Goal: Book appointment/travel/reservation

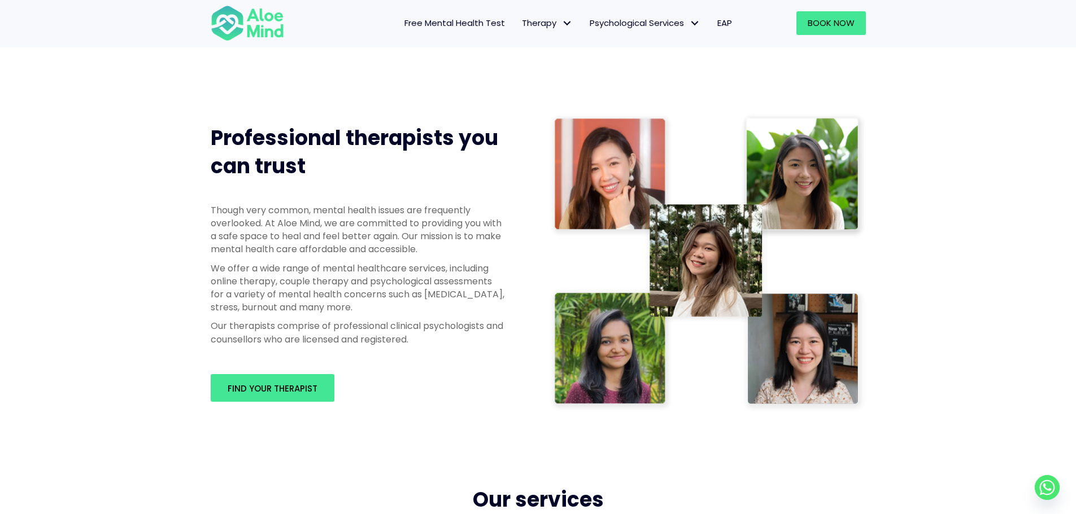
scroll to position [734, 0]
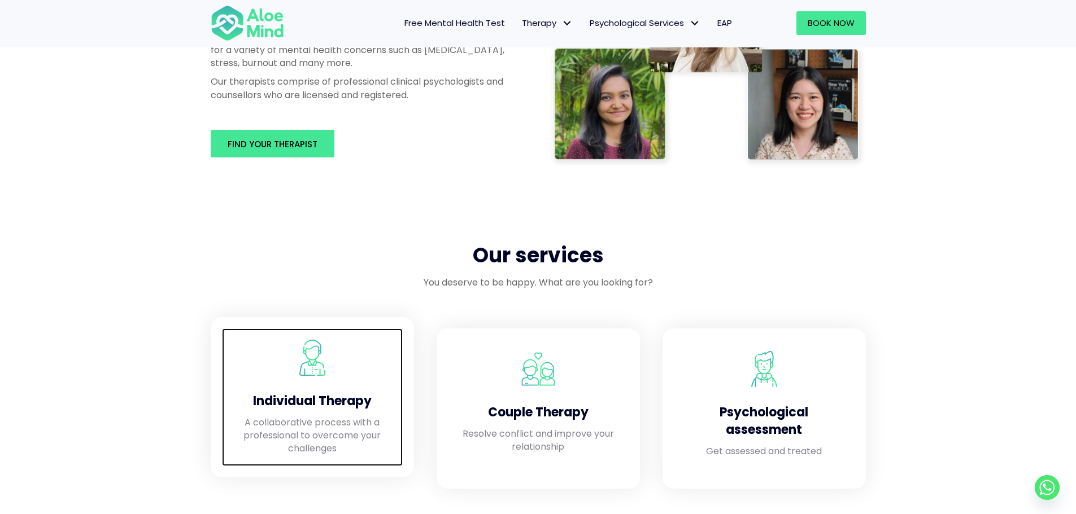
click at [315, 378] on div at bounding box center [312, 361] width 158 height 42
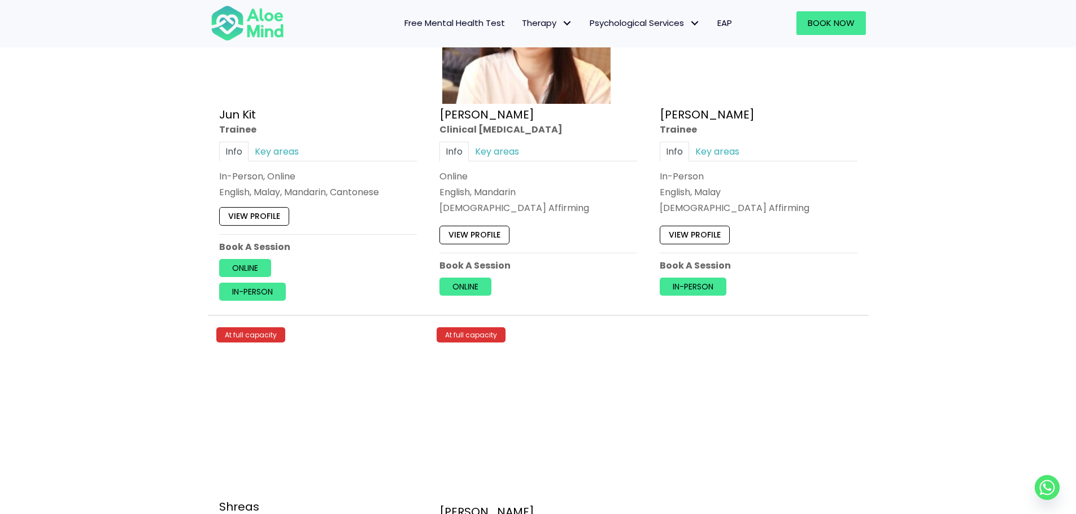
scroll to position [4687, 0]
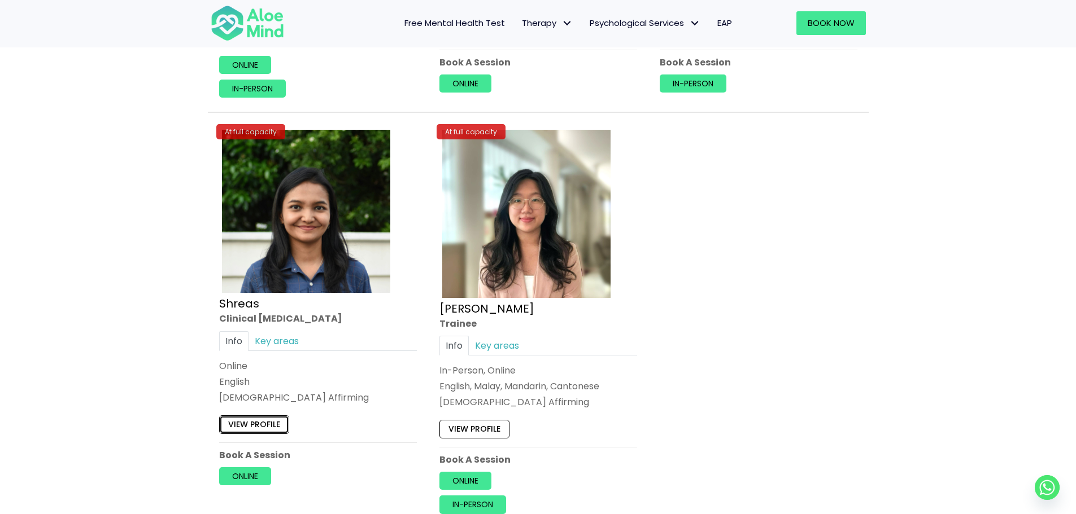
click at [278, 429] on link "View profile" at bounding box center [254, 425] width 70 height 18
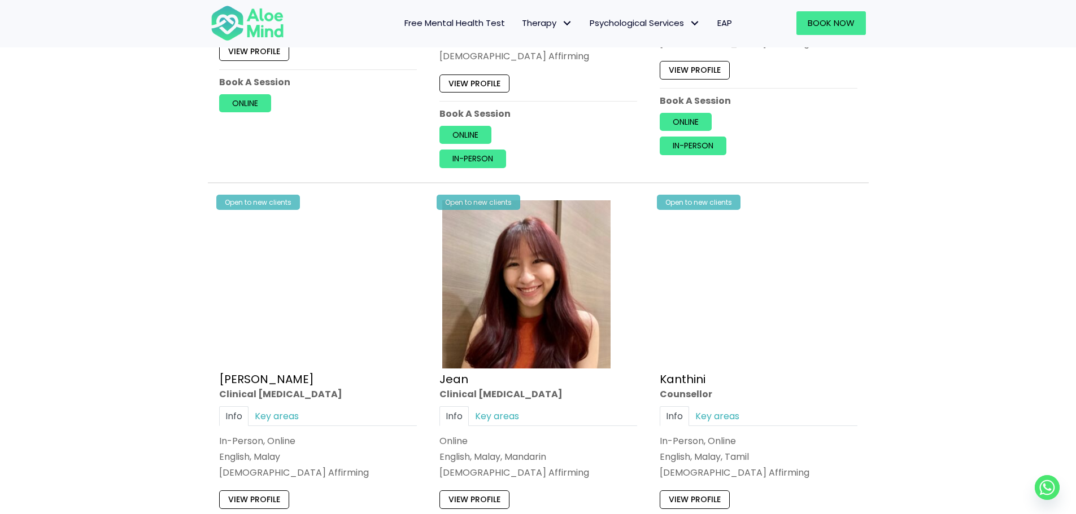
scroll to position [1564, 0]
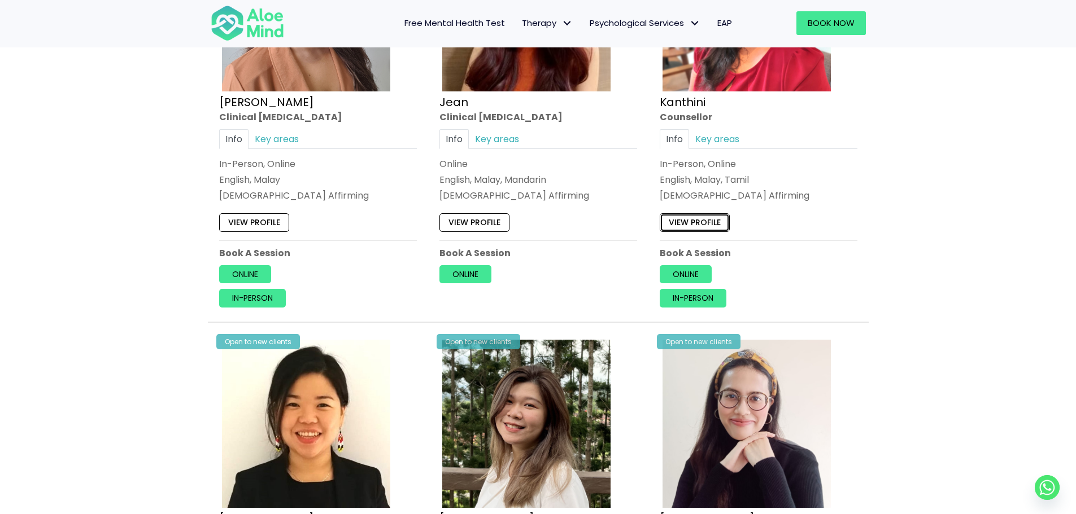
click at [669, 224] on link "View profile" at bounding box center [695, 222] width 70 height 18
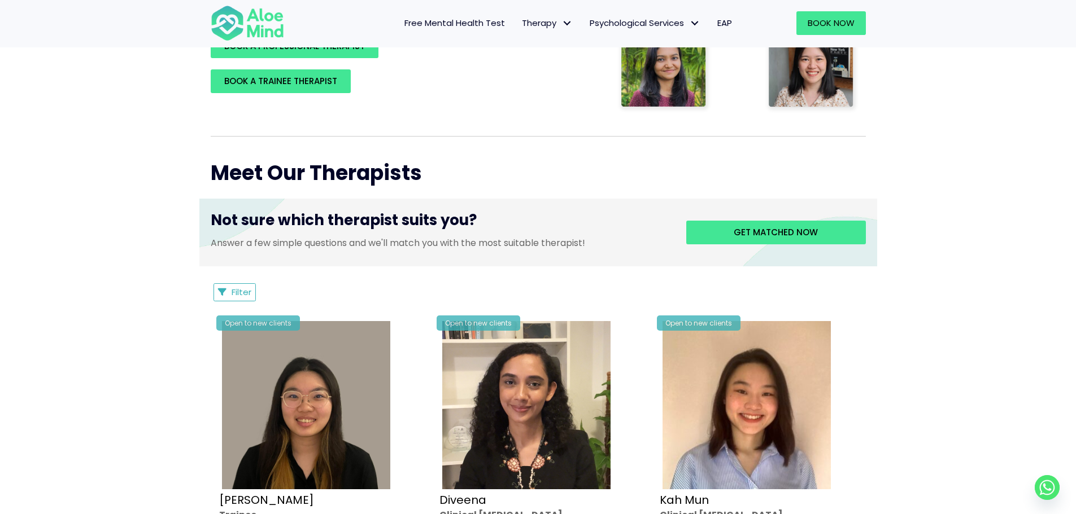
scroll to position [0, 0]
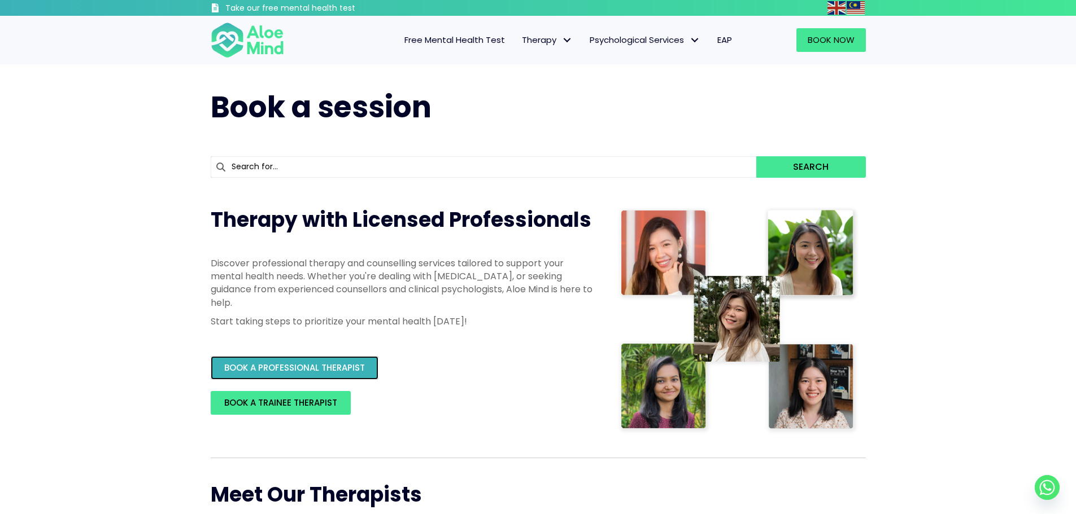
click at [247, 371] on span "BOOK A PROFESSIONAL THERAPIST" at bounding box center [294, 368] width 141 height 12
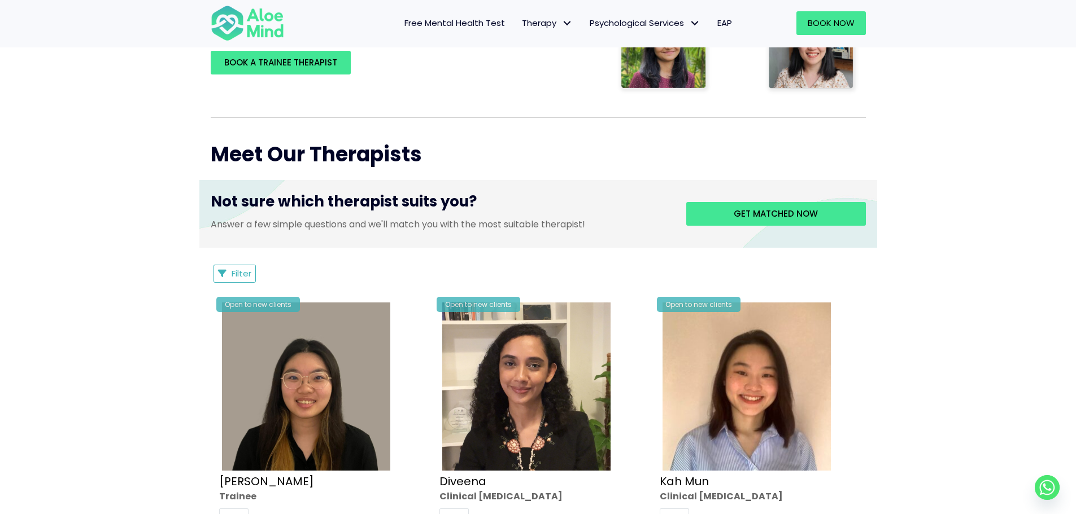
scroll to position [282, 0]
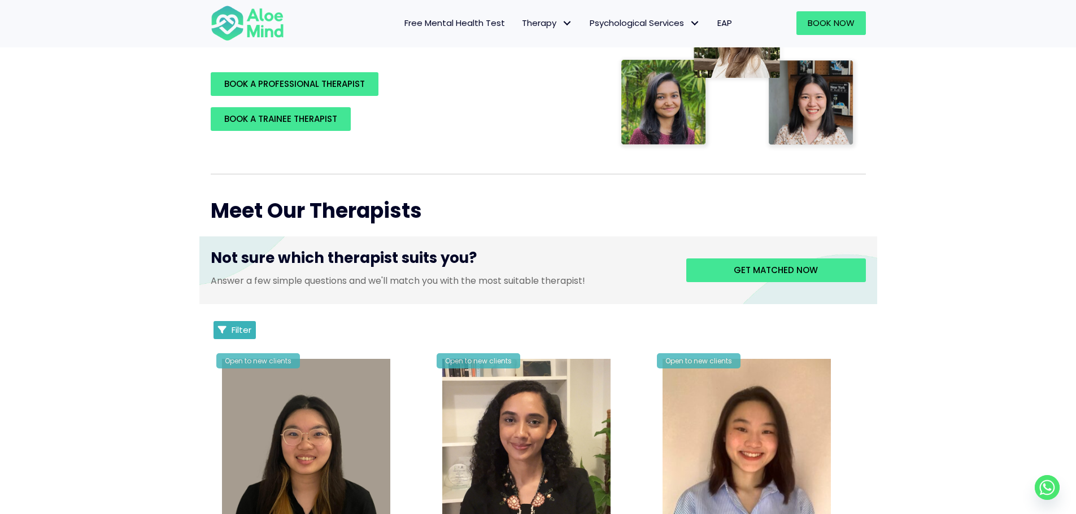
click at [240, 330] on span "Filter" at bounding box center [242, 330] width 20 height 12
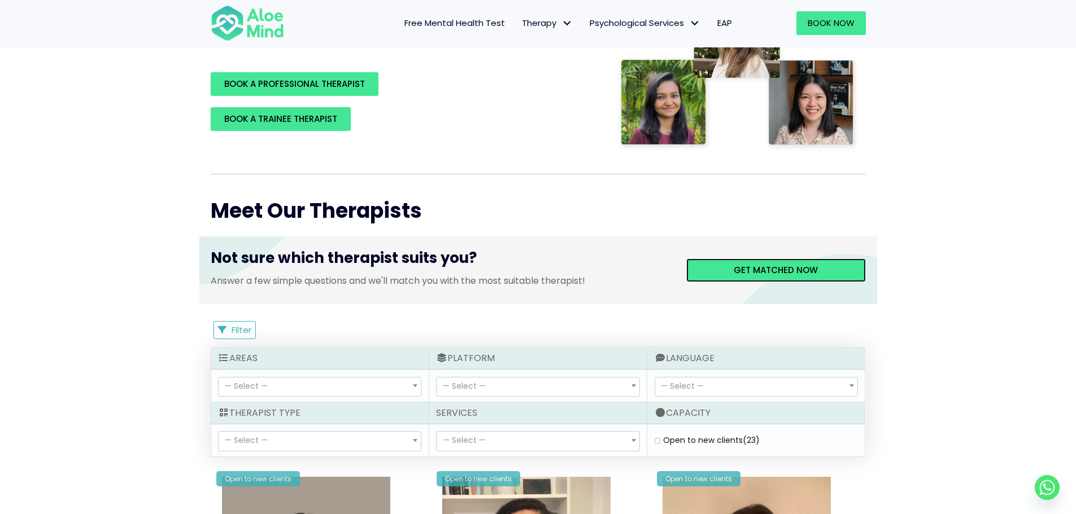
click at [828, 259] on div "Get matched now" at bounding box center [776, 271] width 180 height 24
click at [757, 272] on span "Get matched now" at bounding box center [776, 270] width 84 height 12
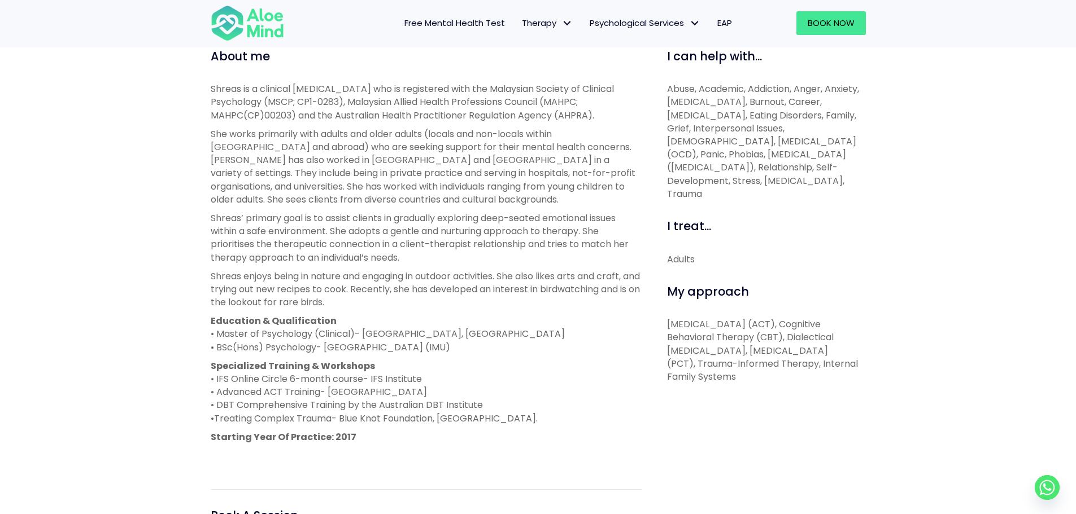
scroll to position [56, 0]
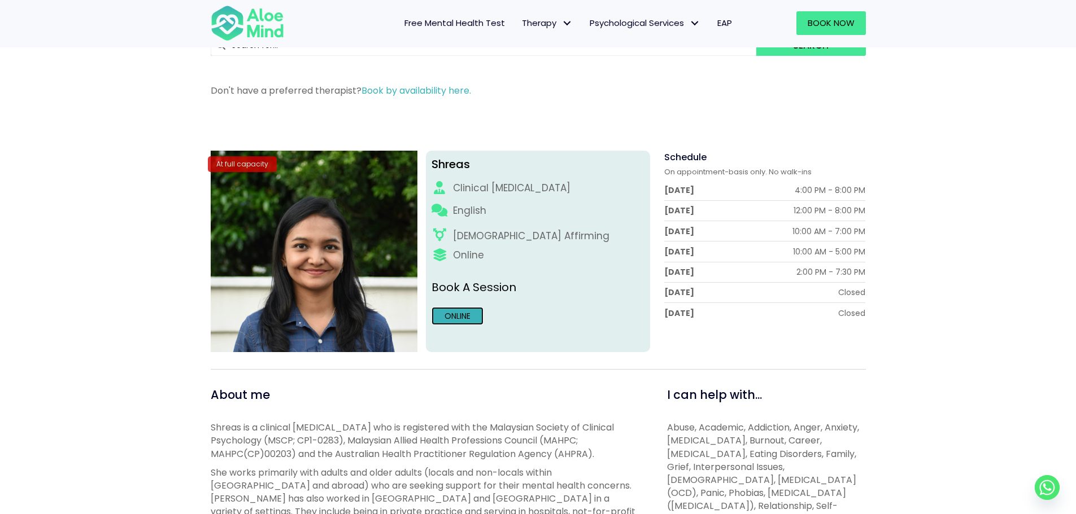
click at [463, 318] on link "Online" at bounding box center [457, 316] width 52 height 18
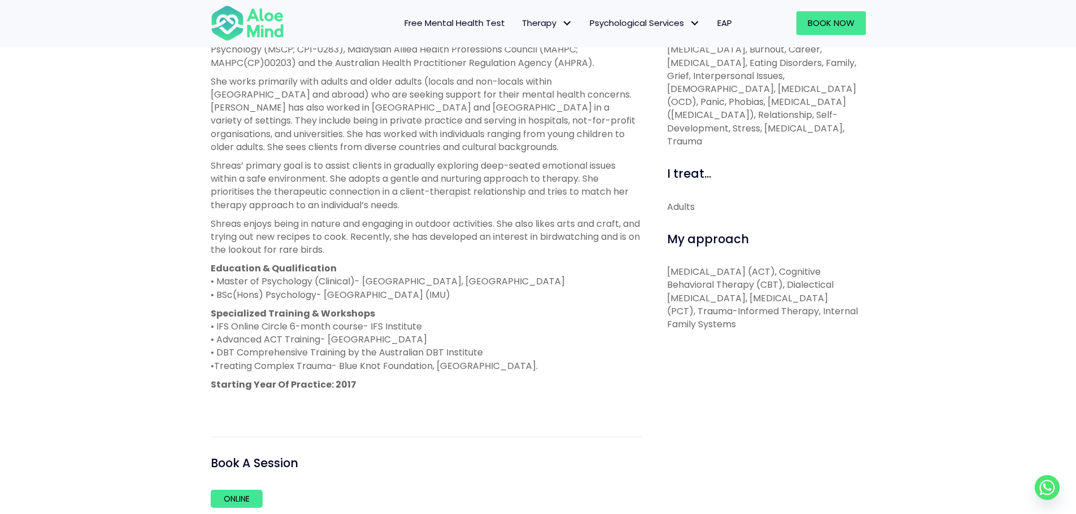
scroll to position [452, 0]
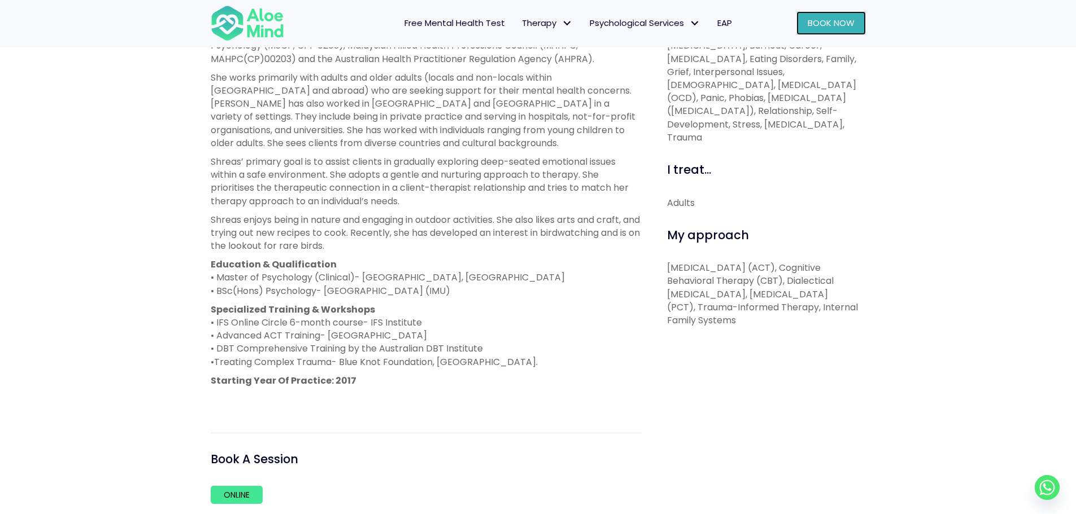
click at [829, 21] on span "Book Now" at bounding box center [831, 23] width 47 height 12
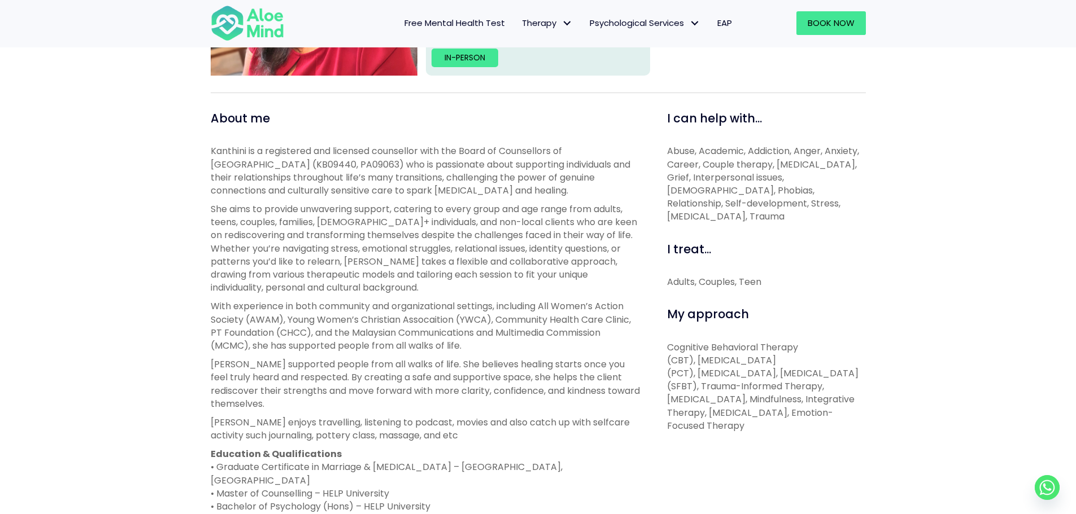
scroll to position [452, 0]
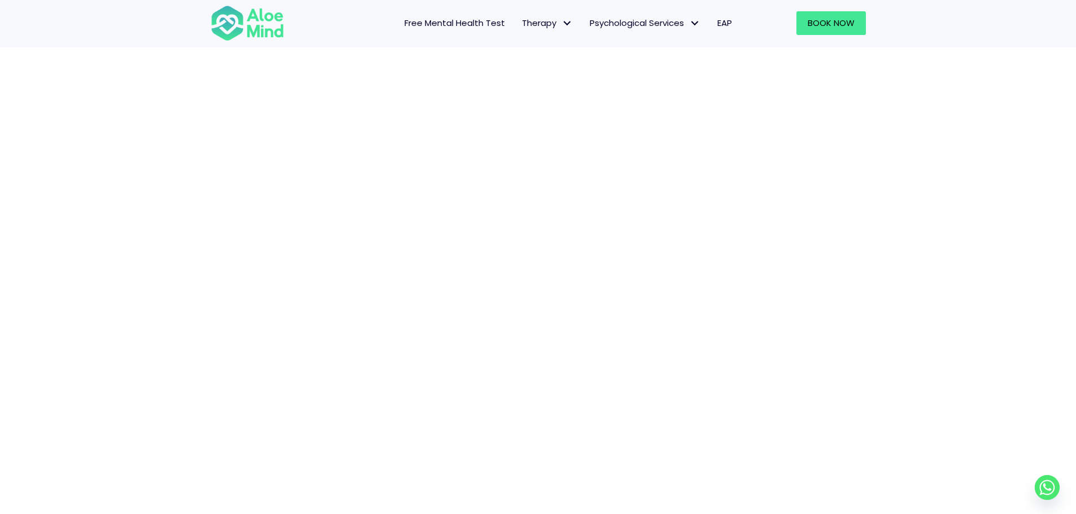
scroll to position [116, 0]
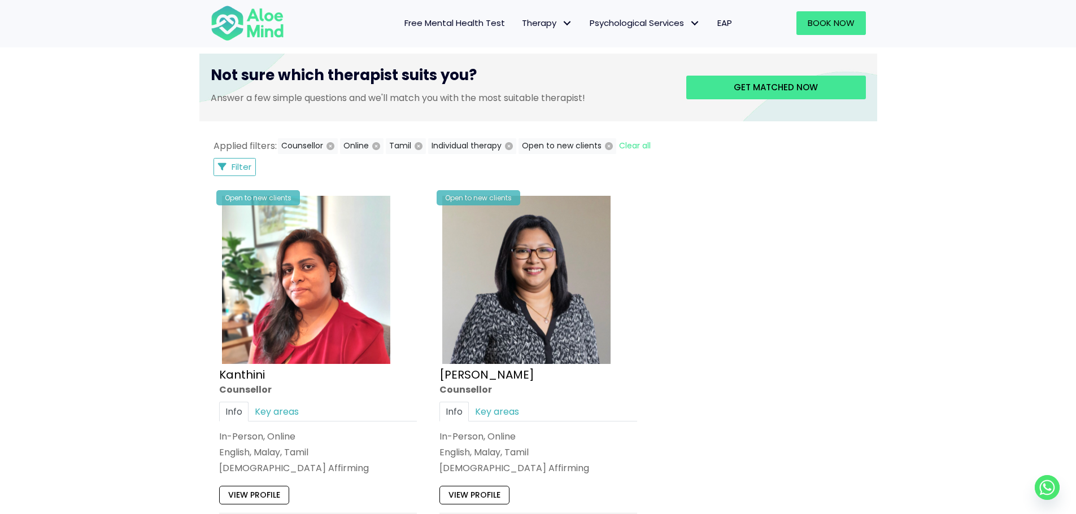
scroll to position [678, 0]
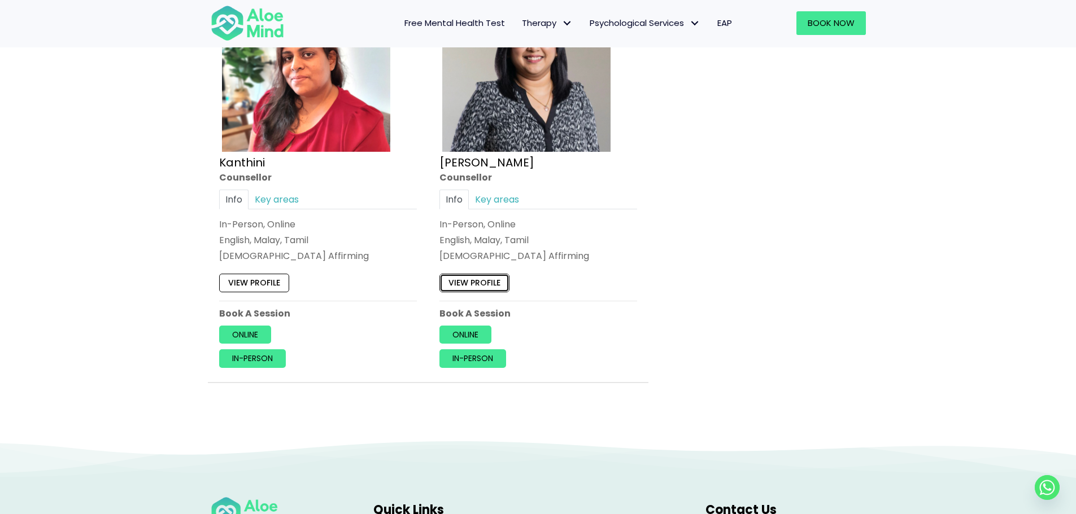
click at [475, 282] on link "View profile" at bounding box center [474, 283] width 70 height 18
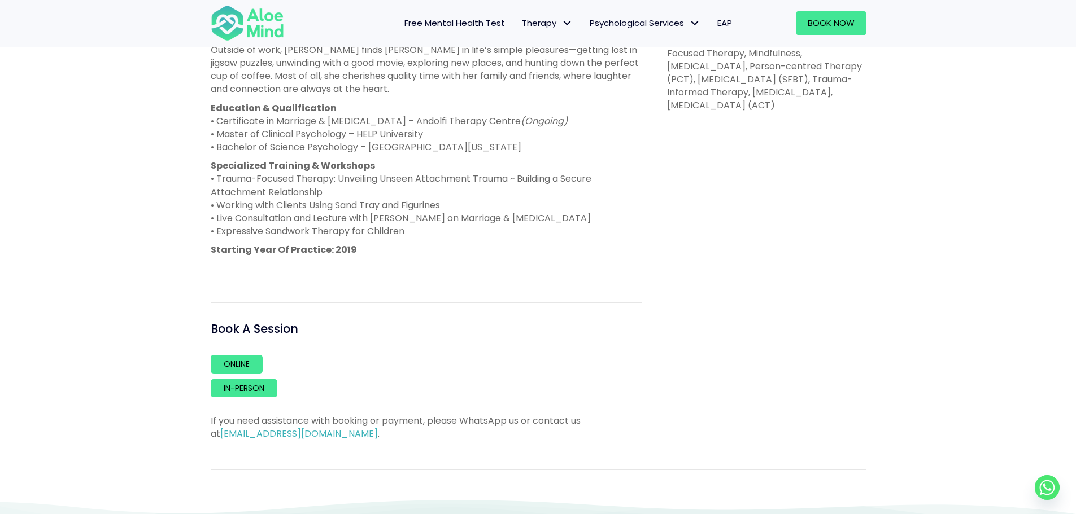
scroll to position [678, 0]
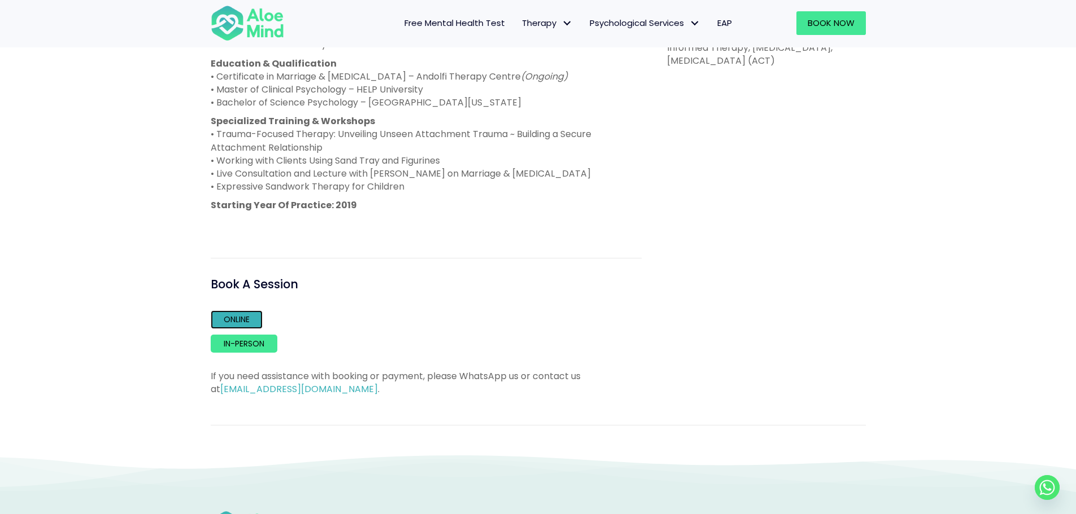
click at [240, 317] on link "Online" at bounding box center [237, 320] width 52 height 18
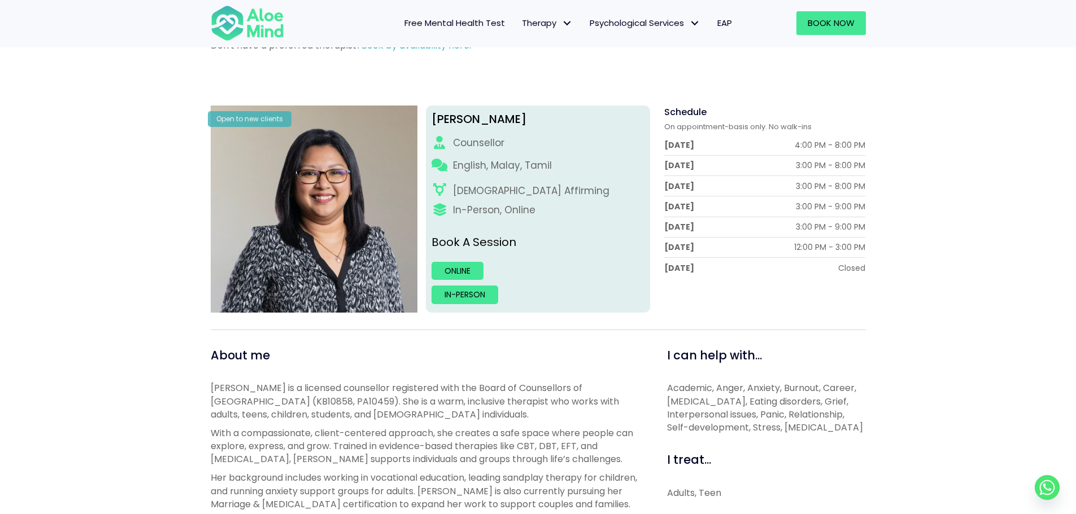
scroll to position [0, 0]
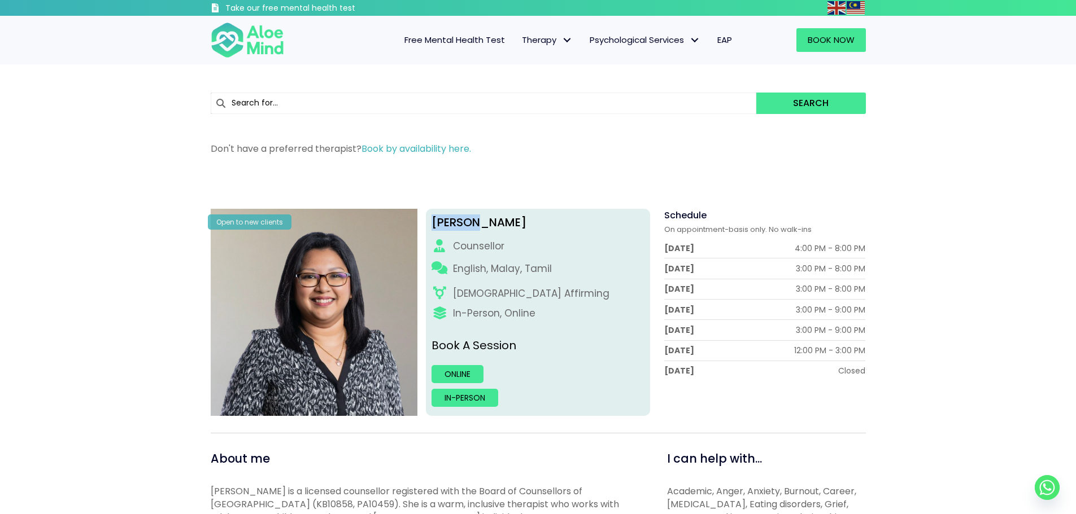
drag, startPoint x: 509, startPoint y: 224, endPoint x: 427, endPoint y: 219, distance: 82.6
click at [427, 219] on div "[PERSON_NAME] English, Malay, Tamil [DEMOGRAPHIC_DATA] Affirming In-Person, Onl…" at bounding box center [538, 312] width 224 height 207
copy div "Sabrina"
click at [435, 368] on link "Online" at bounding box center [457, 374] width 52 height 18
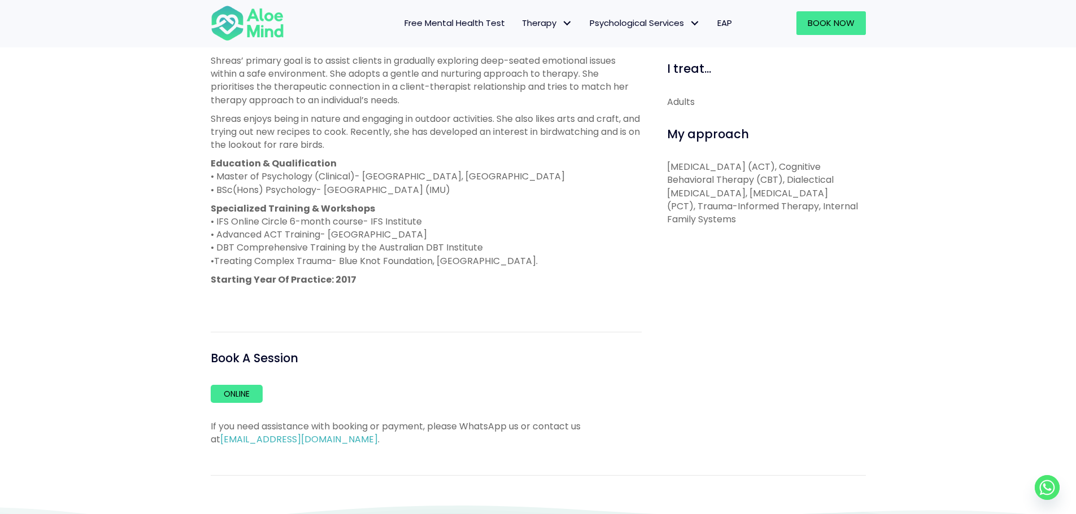
scroll to position [736, 0]
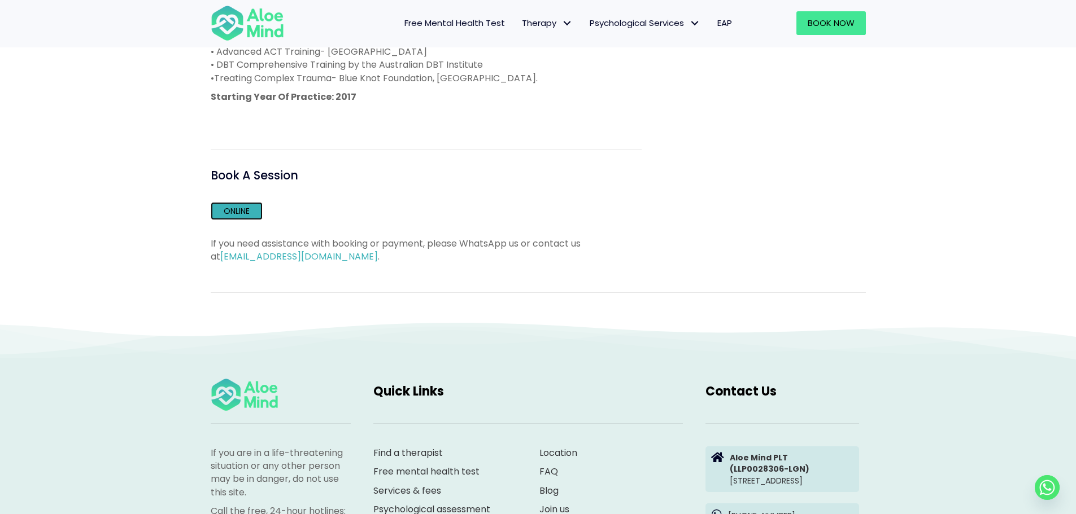
click at [241, 211] on link "Online" at bounding box center [237, 211] width 52 height 18
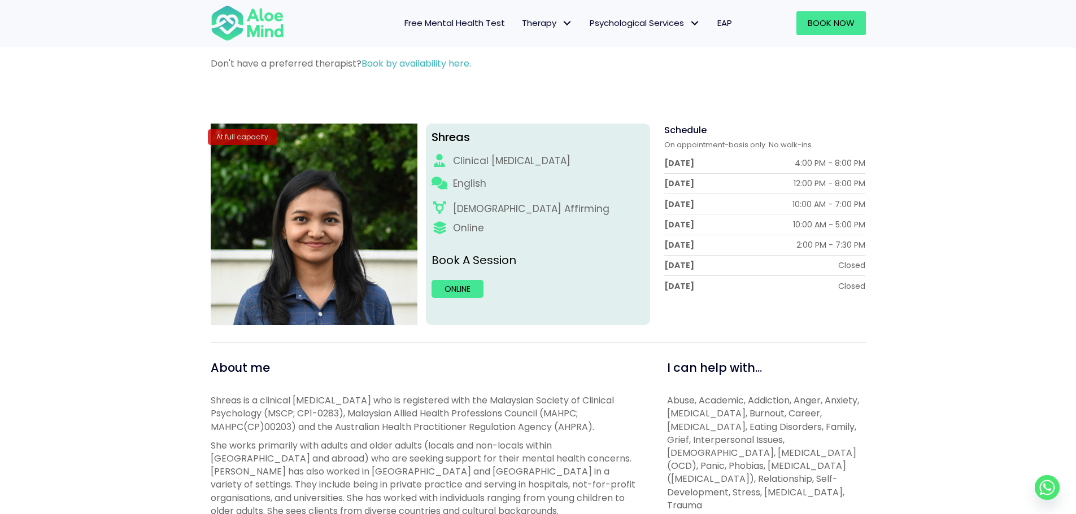
scroll to position [56, 0]
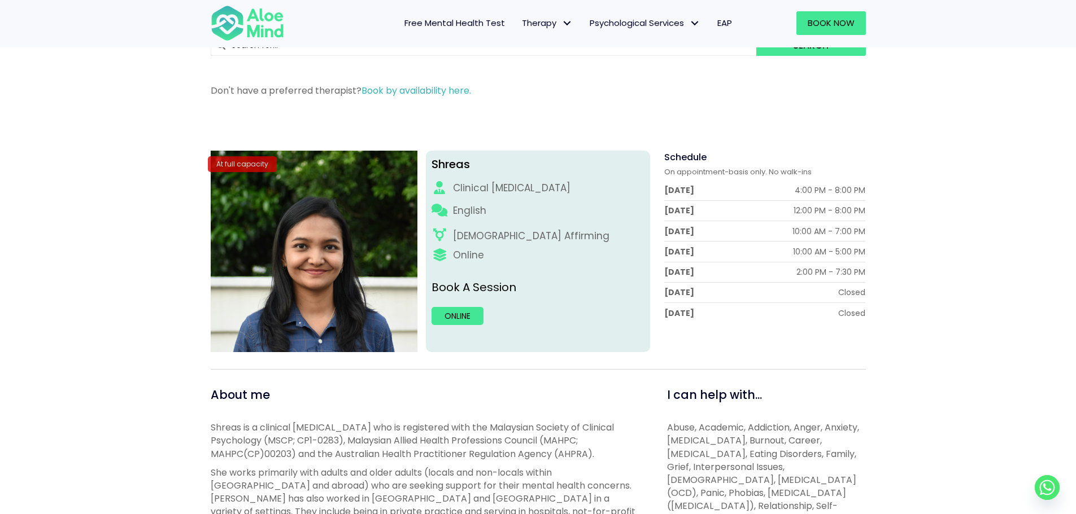
drag, startPoint x: 447, startPoint y: 348, endPoint x: 450, endPoint y: 341, distance: 8.1
click at [447, 348] on div "Shreas Clinical psychologist English LGBTQ Affirming Online Book A Session Onli…" at bounding box center [538, 252] width 224 height 202
click at [461, 315] on link "Online" at bounding box center [457, 316] width 52 height 18
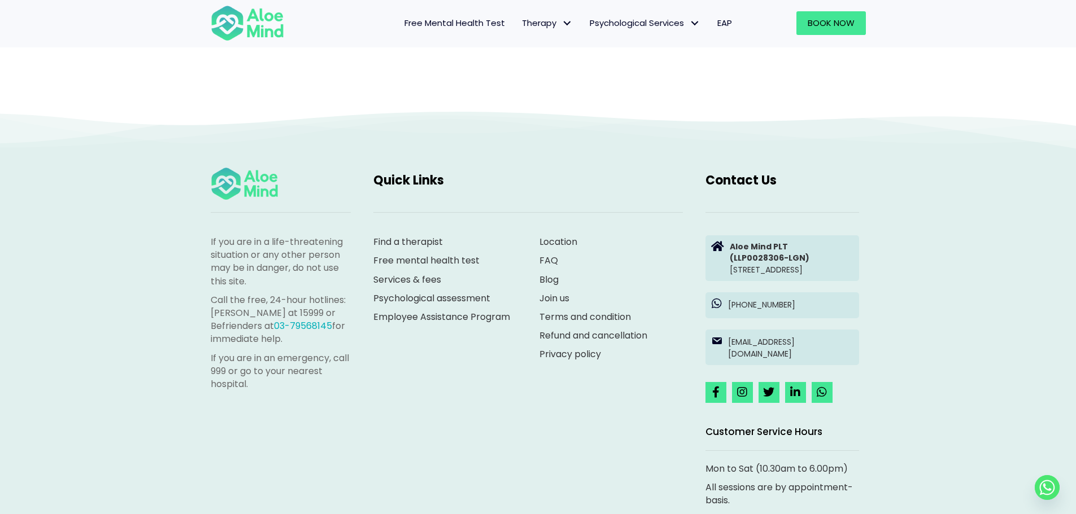
scroll to position [116, 0]
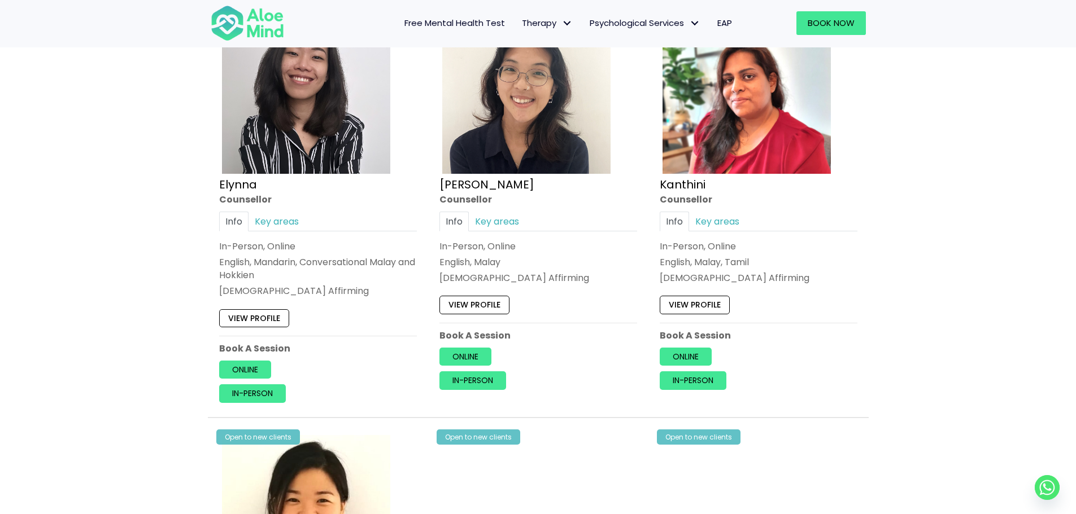
scroll to position [621, 0]
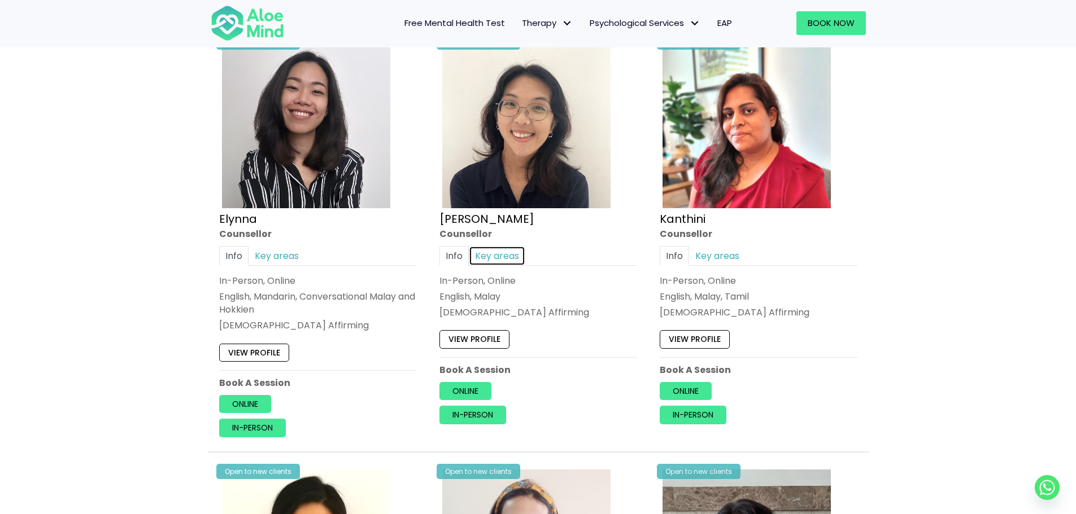
click at [494, 256] on link "Key areas" at bounding box center [497, 256] width 56 height 20
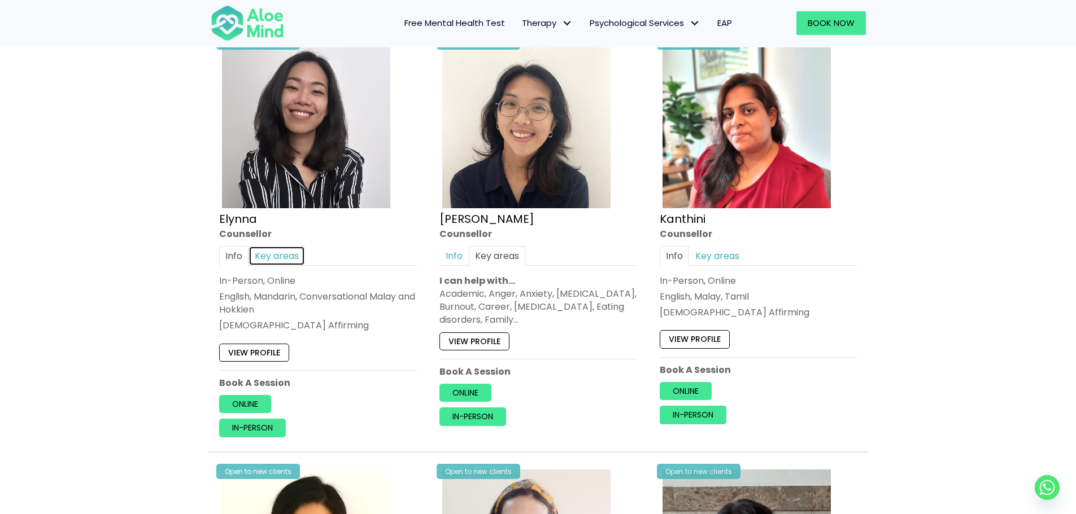
click at [302, 254] on link "Key areas" at bounding box center [276, 256] width 56 height 20
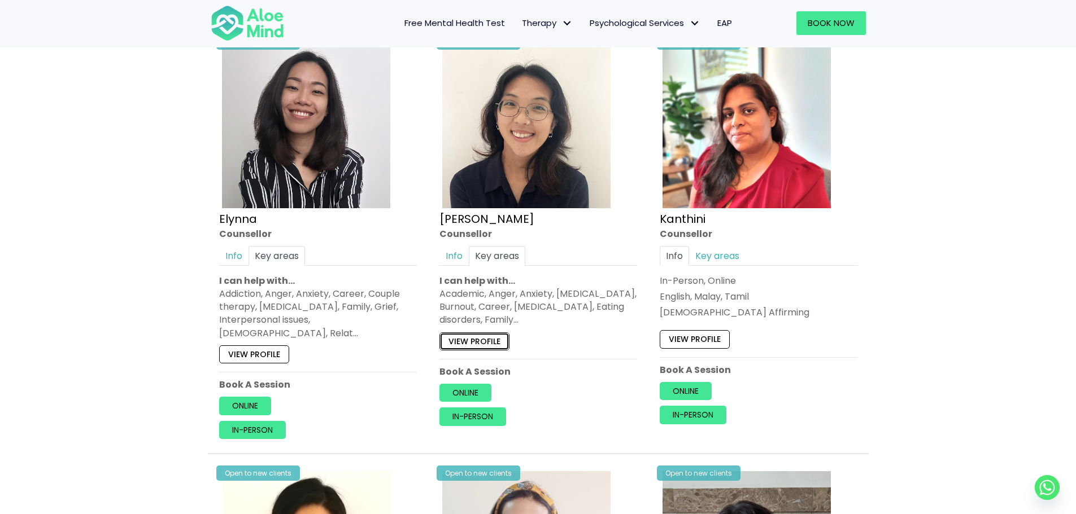
click at [468, 347] on link "View profile" at bounding box center [474, 342] width 70 height 18
click at [268, 346] on link "View profile" at bounding box center [254, 355] width 70 height 18
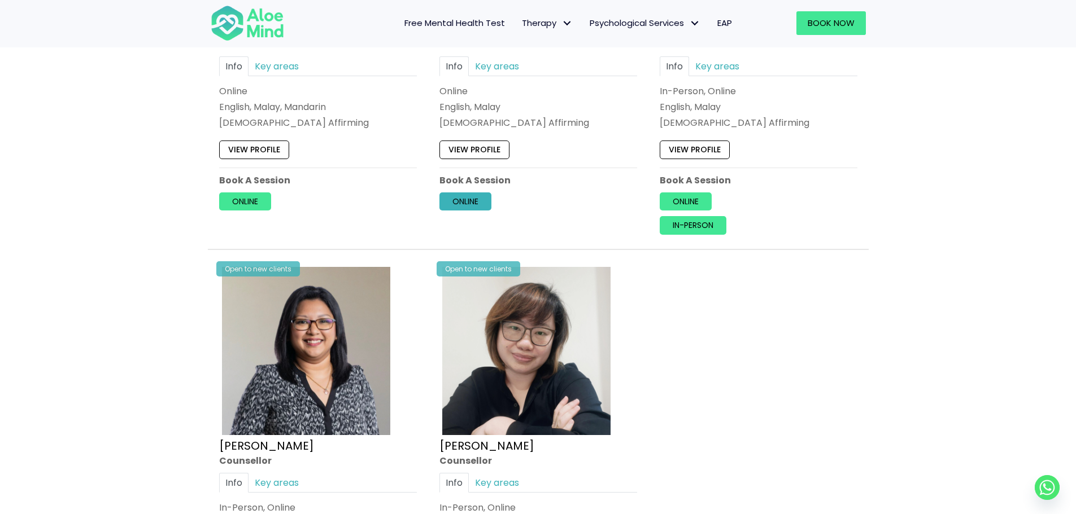
scroll to position [1073, 0]
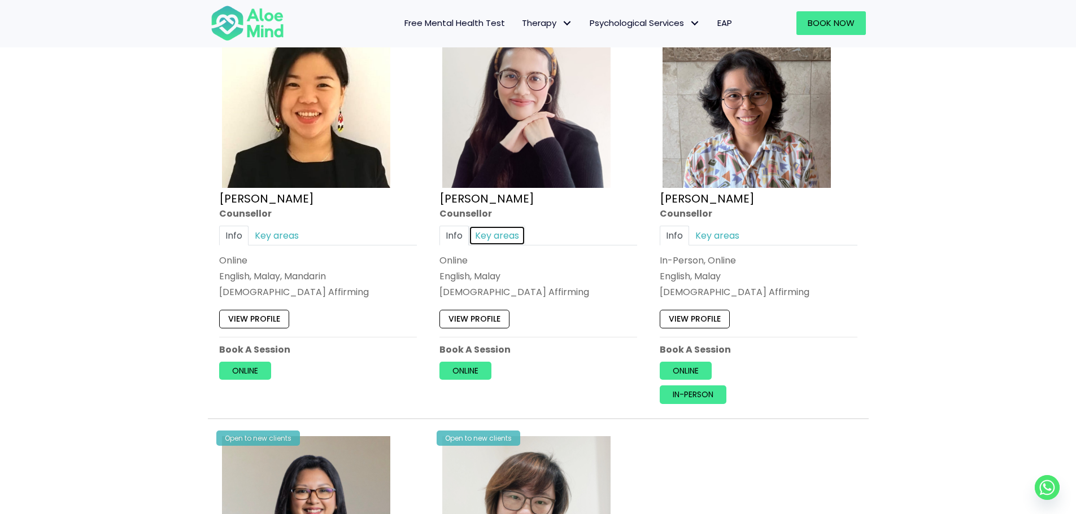
click at [503, 226] on link "Key areas" at bounding box center [497, 236] width 56 height 20
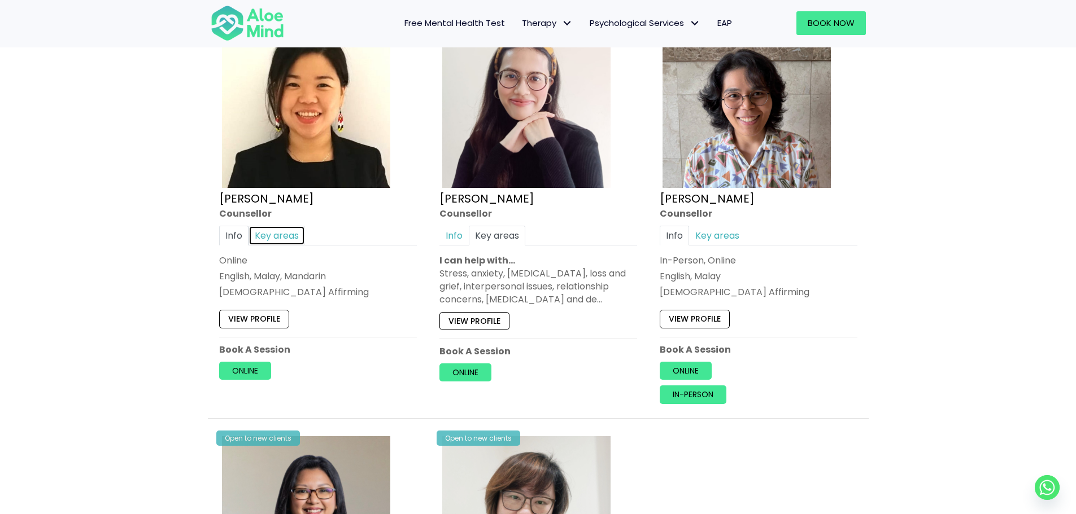
click at [284, 226] on link "Key areas" at bounding box center [276, 236] width 56 height 20
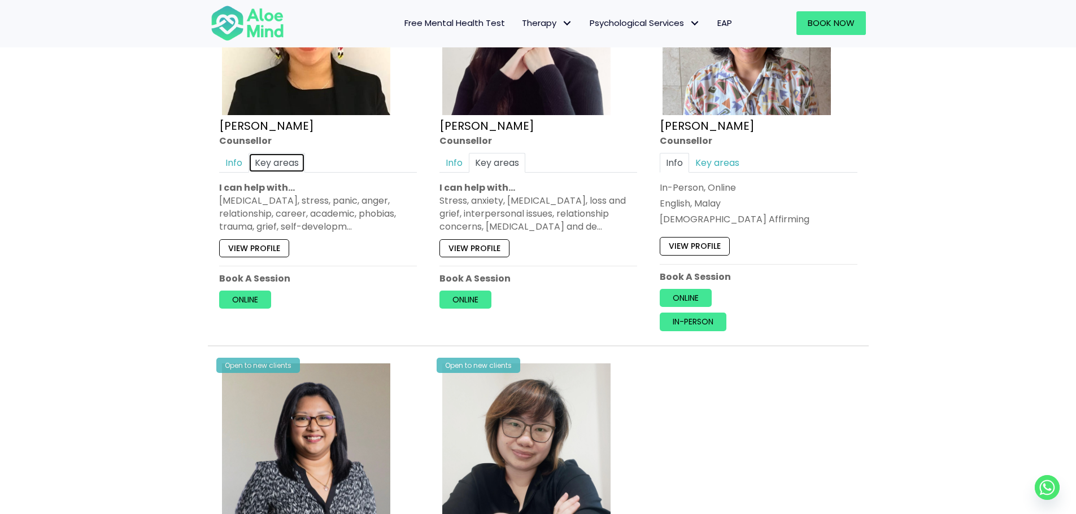
scroll to position [1242, 0]
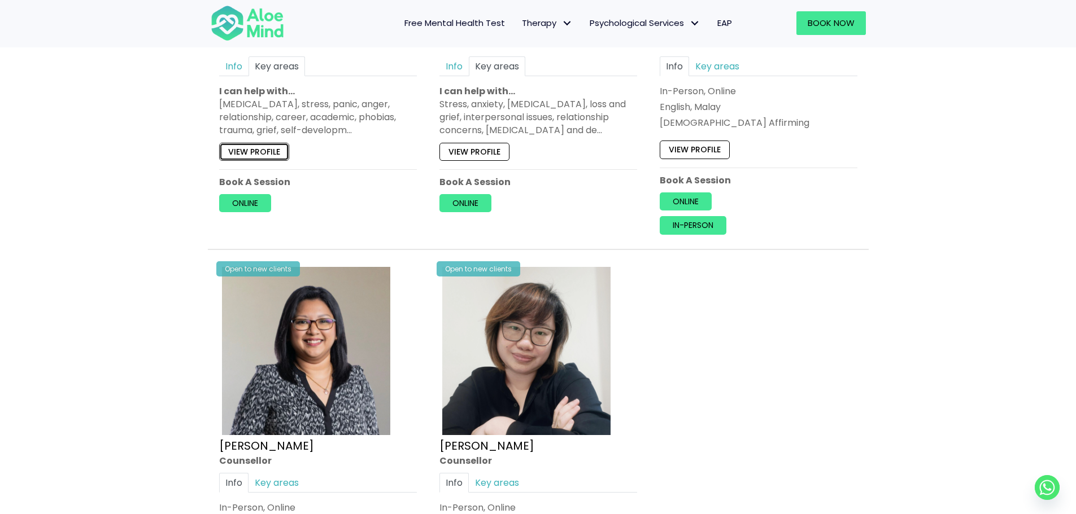
click at [265, 143] on link "View profile" at bounding box center [254, 152] width 70 height 18
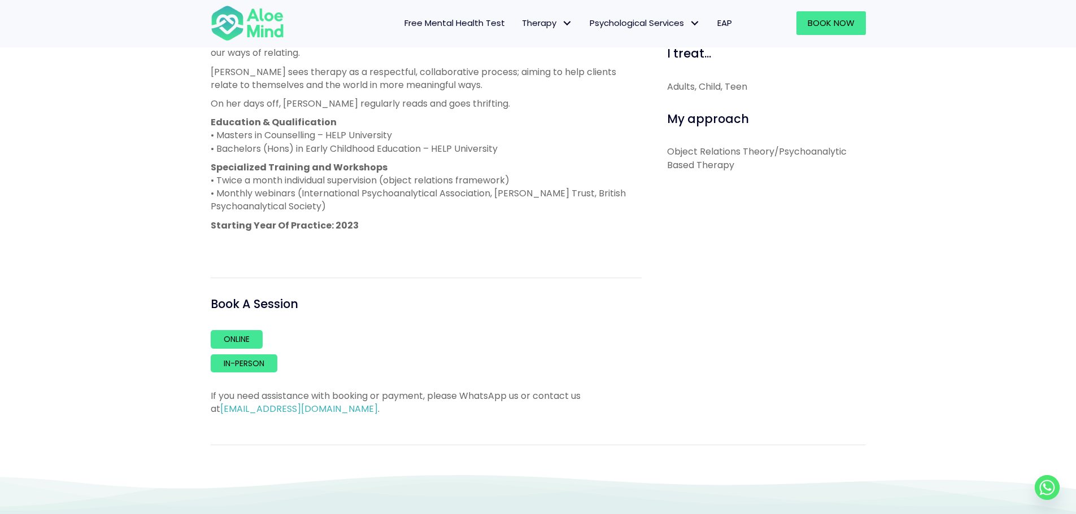
scroll to position [508, 0]
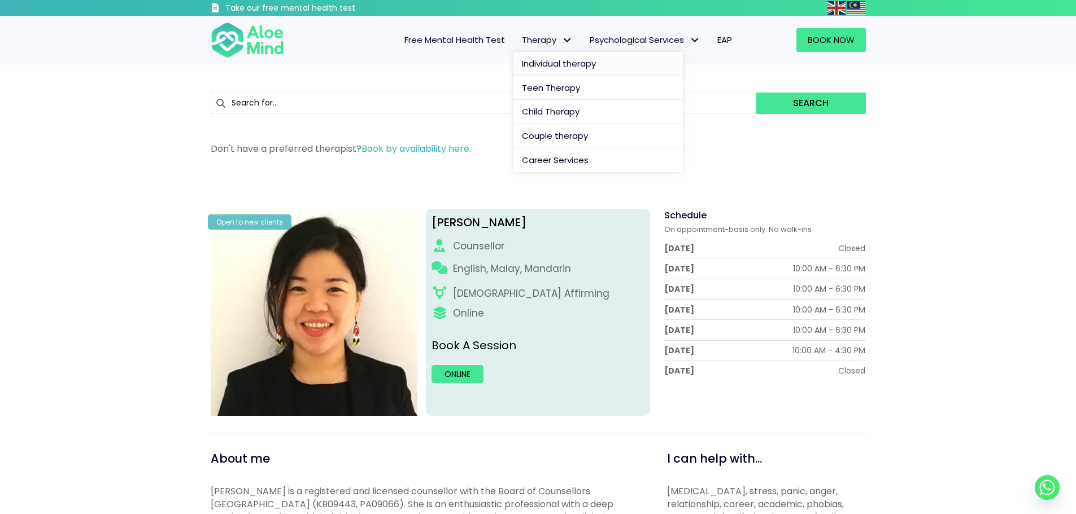
click at [527, 64] on span "Individual therapy" at bounding box center [559, 64] width 74 height 12
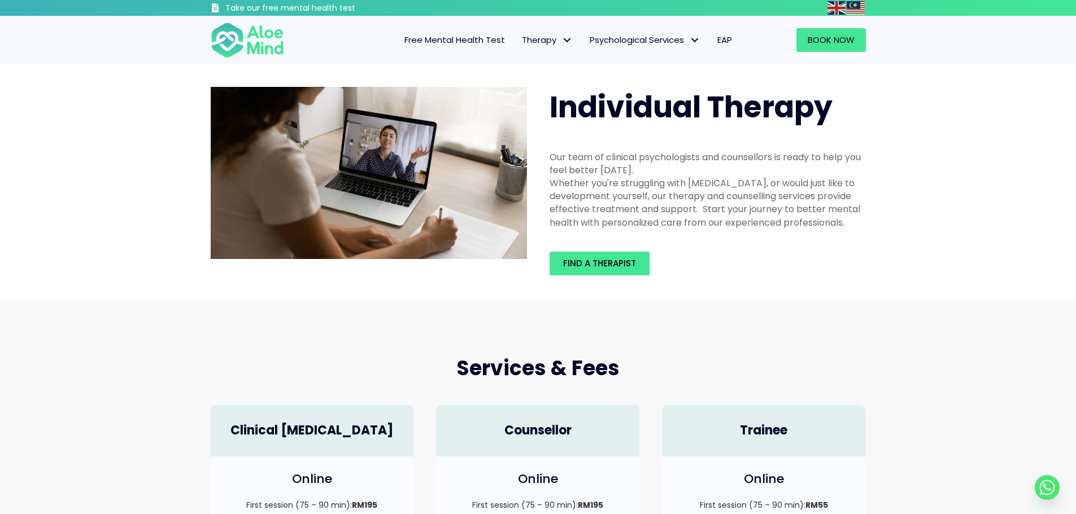
click at [494, 38] on span "Free Mental Health Test" at bounding box center [454, 40] width 101 height 12
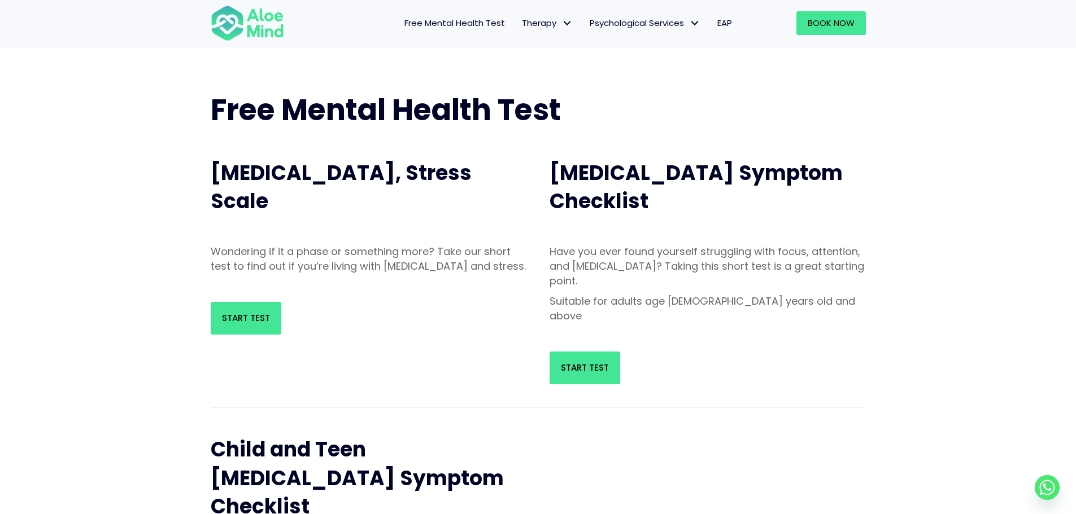
scroll to position [56, 0]
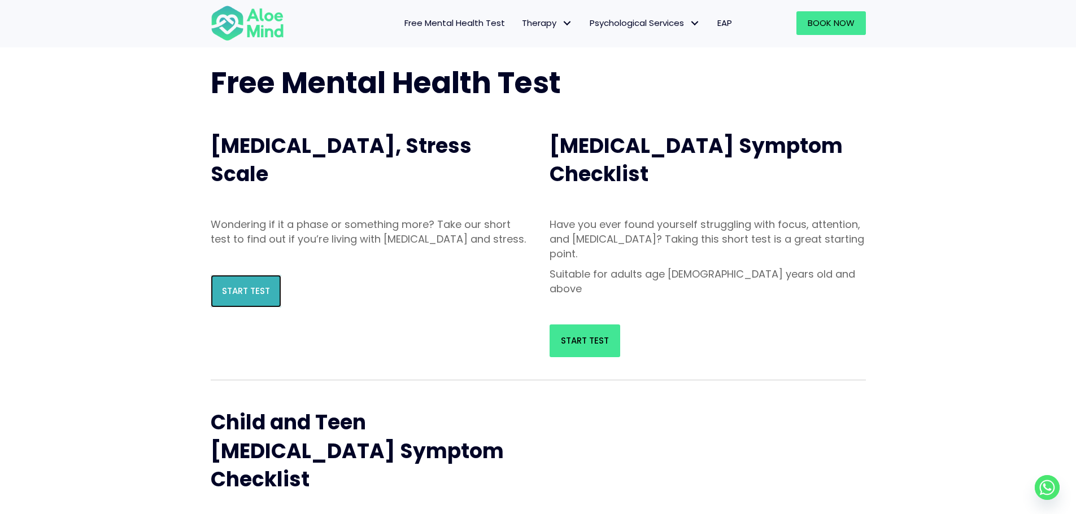
click at [261, 297] on span "Start Test" at bounding box center [246, 291] width 48 height 12
